Goal: Task Accomplishment & Management: Use online tool/utility

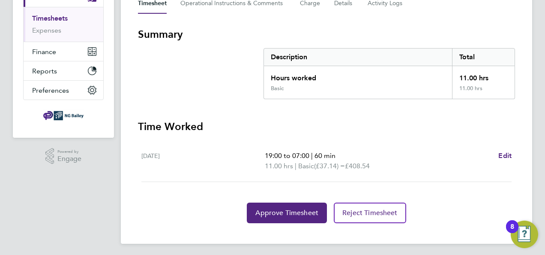
scroll to position [135, 0]
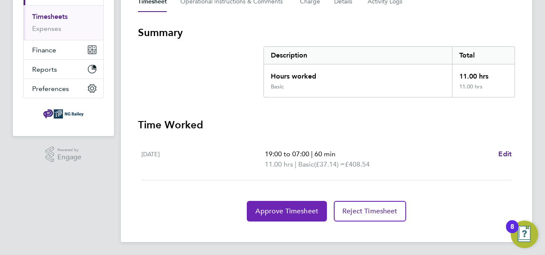
click at [279, 210] on span "Approve Timesheet" at bounding box center [287, 211] width 63 height 9
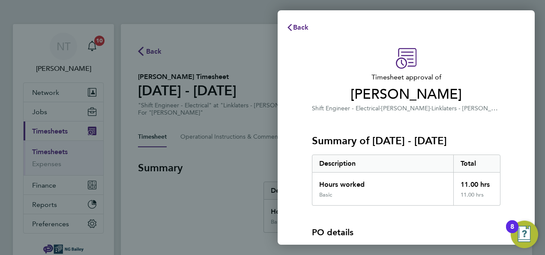
click at [506, 70] on div "Timesheet approval of Abdu Cheway Shift Engineer - Electrical · NG Bailey · Lin…" at bounding box center [406, 189] width 209 height 283
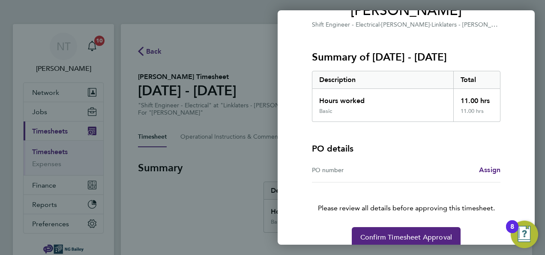
scroll to position [96, 0]
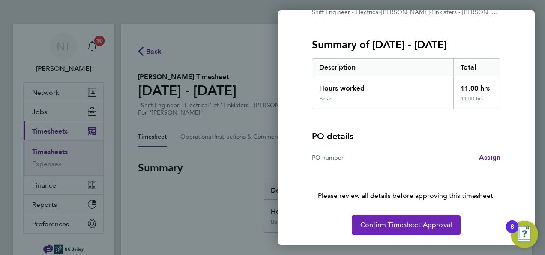
click at [411, 229] on button "Confirm Timesheet Approval" at bounding box center [406, 224] width 109 height 21
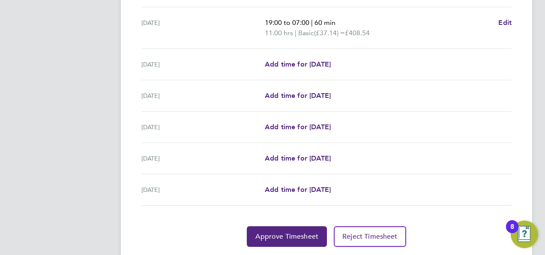
scroll to position [309, 0]
